Goal: Information Seeking & Learning: Learn about a topic

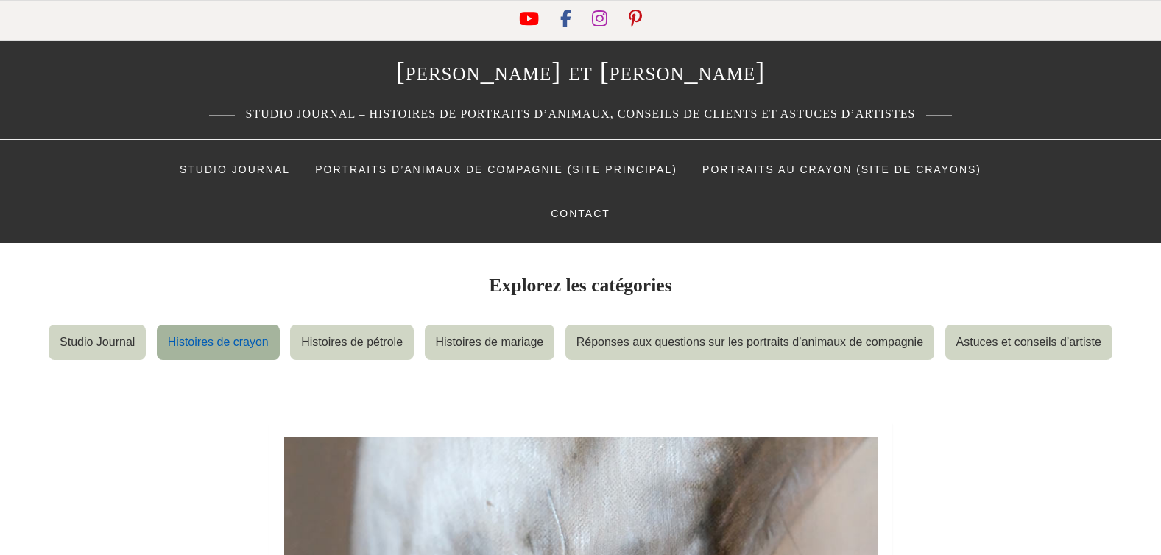
click at [217, 339] on link "Histoires de crayon" at bounding box center [218, 342] width 123 height 35
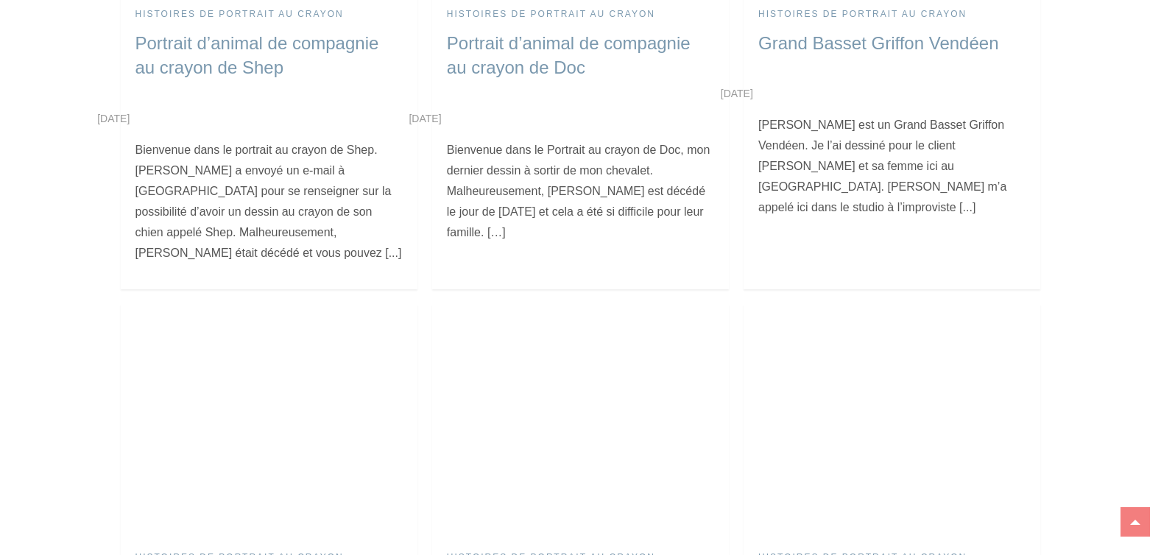
scroll to position [24439, 0]
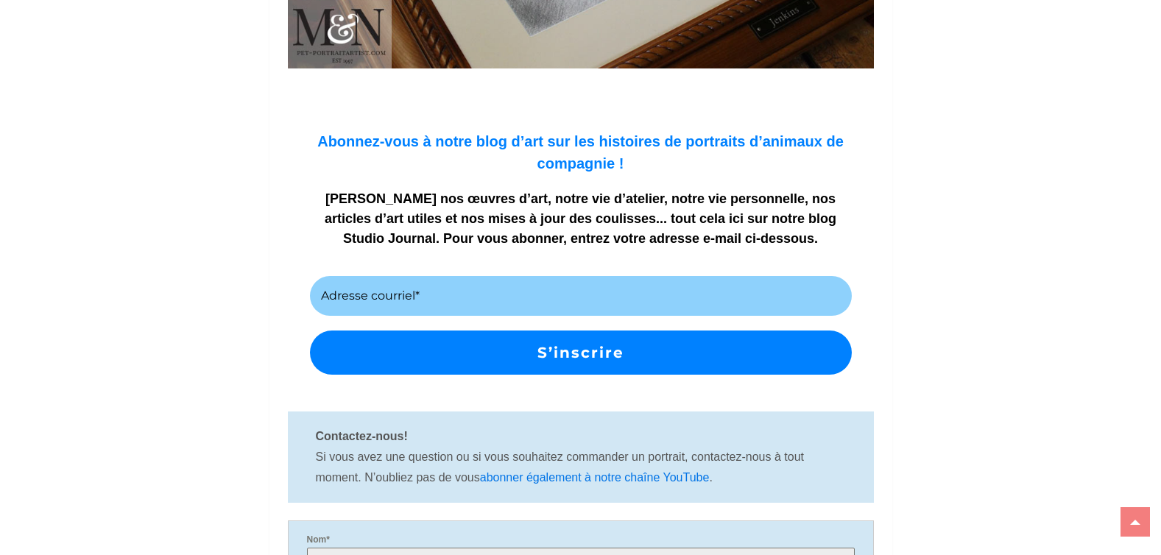
scroll to position [2989, 0]
